Goal: Navigation & Orientation: Find specific page/section

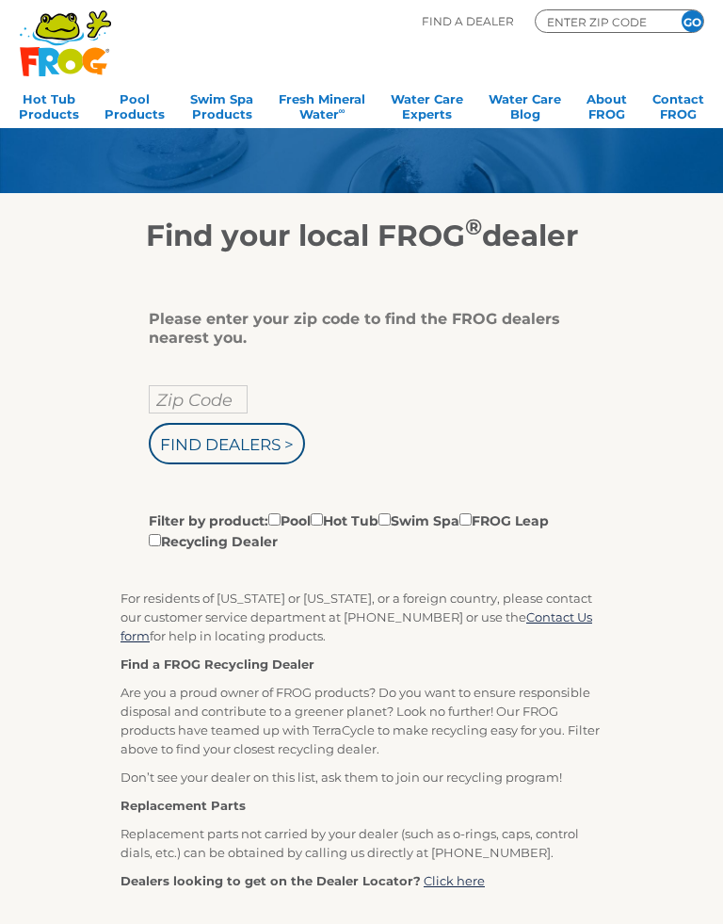
scroll to position [77, 0]
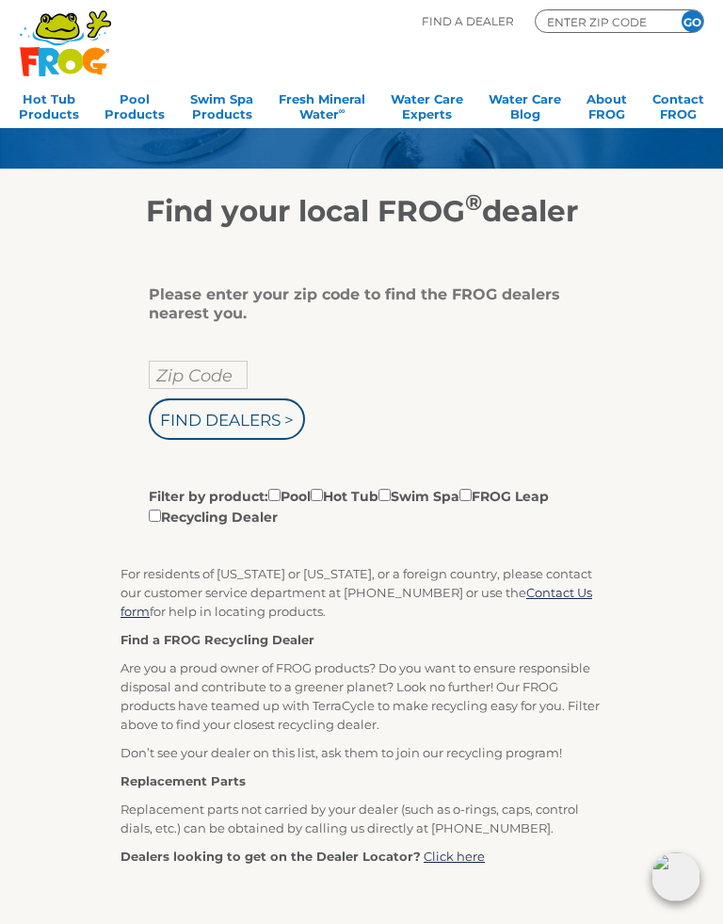
click at [175, 367] on input "Zip Code" at bounding box center [198, 375] width 99 height 28
type input "Zip Code"
type input "34112"
click at [323, 498] on input "Filter by product: Pool Hot Tub Swim Spa FROG Leap Recycling Dealer" at bounding box center [317, 495] width 12 height 12
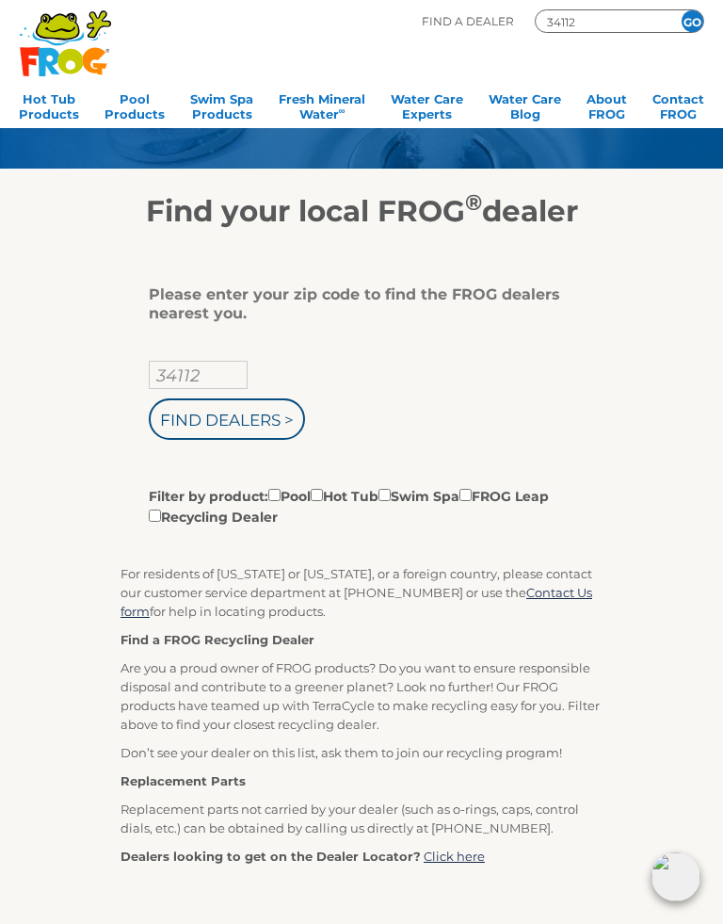
checkbox input "true"
click at [229, 424] on input "Find Dealers >" at bounding box center [227, 418] width 156 height 41
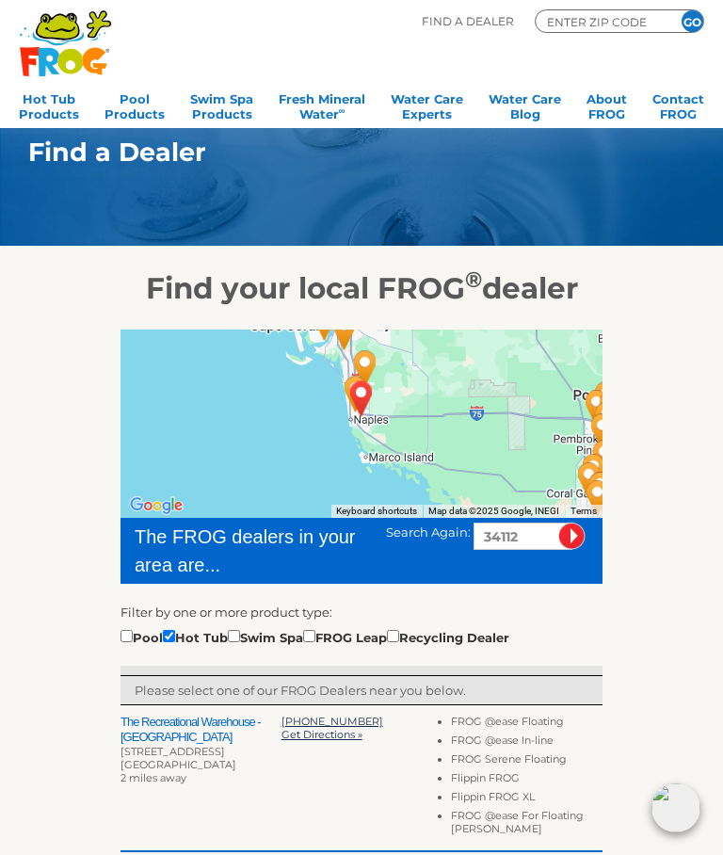
click at [8, 488] on div "To navigate the map with touch gestures double-tap and hold your finger on the …" at bounding box center [361, 838] width 723 height 1064
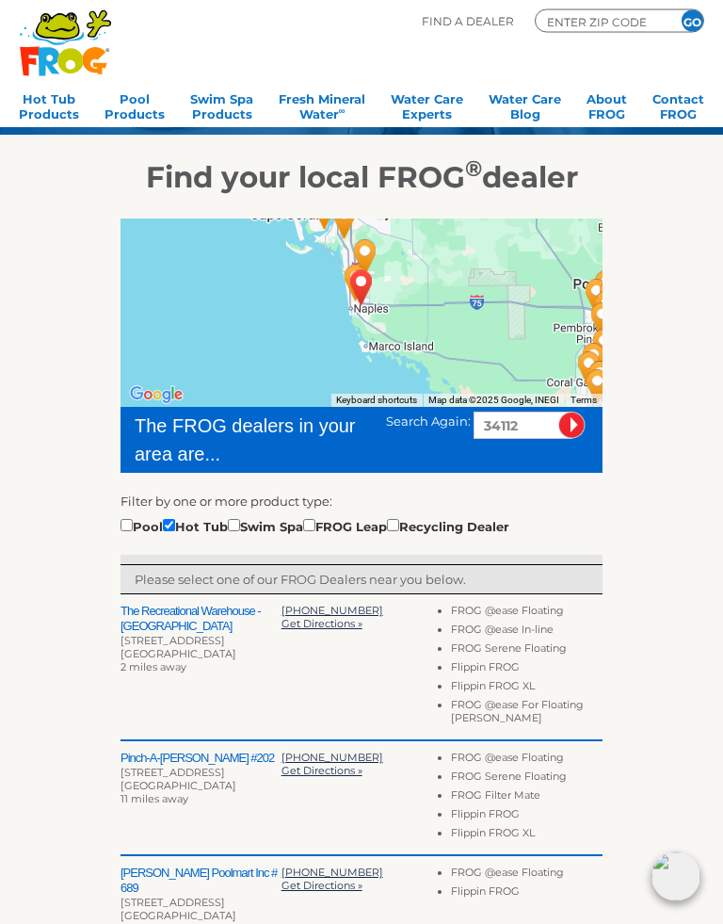
scroll to position [111, 0]
click at [717, 702] on div "To navigate the map with touch gestures double-tap and hold your finger on the …" at bounding box center [361, 727] width 723 height 1064
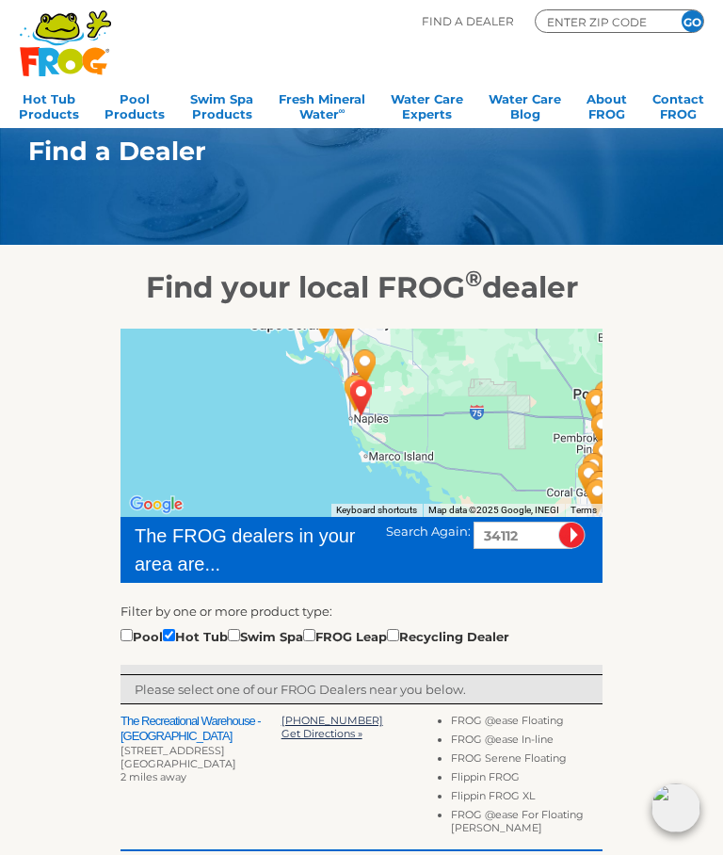
scroll to position [0, 0]
